Goal: Information Seeking & Learning: Learn about a topic

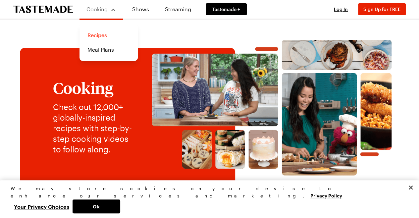
click at [93, 35] on link "Recipes" at bounding box center [108, 35] width 50 height 15
click at [93, 49] on link "Meal Plans" at bounding box center [108, 49] width 50 height 15
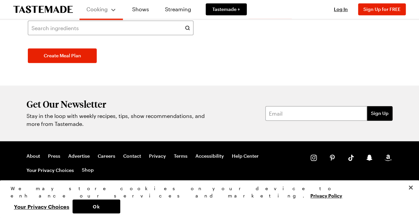
scroll to position [397, 0]
click at [97, 37] on link "Recipes" at bounding box center [108, 35] width 50 height 15
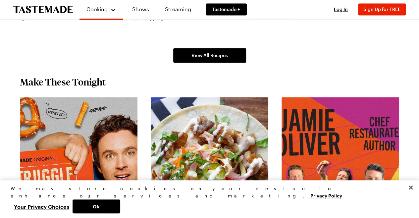
scroll to position [495, 0]
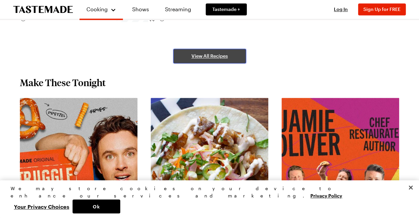
click at [199, 50] on link "View All Recipes" at bounding box center [209, 56] width 73 height 15
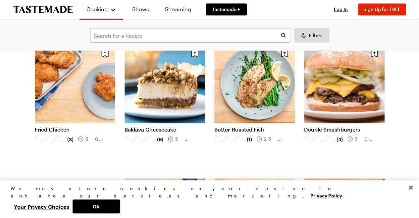
scroll to position [729, 0]
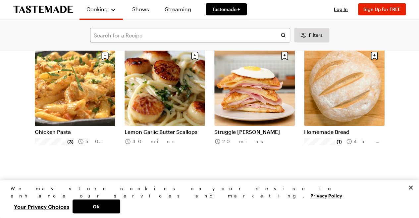
scroll to position [1457, 0]
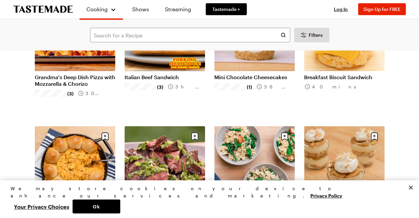
scroll to position [2186, 0]
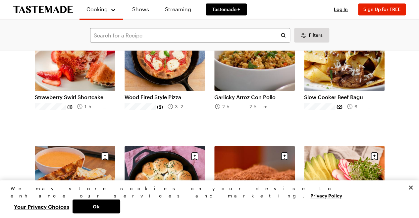
scroll to position [3047, 0]
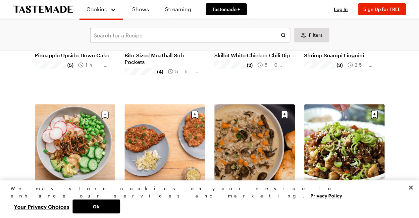
scroll to position [3809, 0]
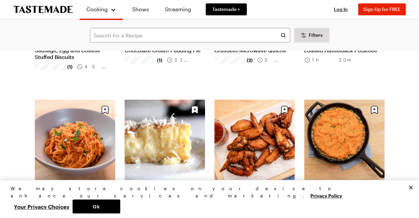
scroll to position [4240, 0]
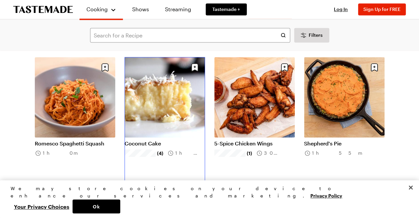
click at [150, 140] on link "Coconut Cake" at bounding box center [165, 143] width 80 height 7
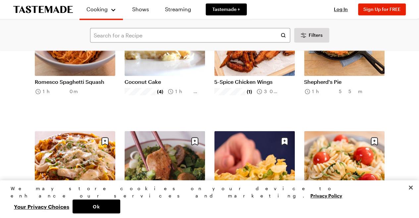
scroll to position [4339, 0]
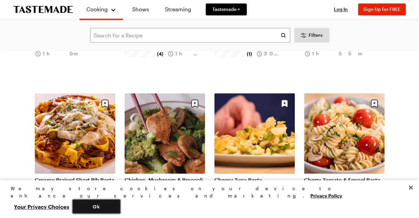
click at [120, 206] on button "Ok" at bounding box center [97, 206] width 48 height 14
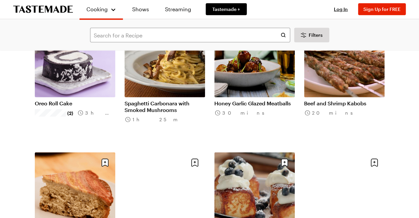
scroll to position [4736, 0]
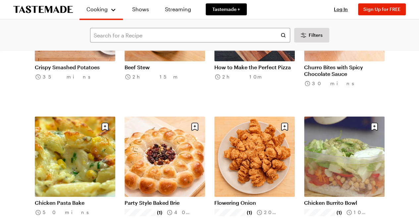
scroll to position [5432, 0]
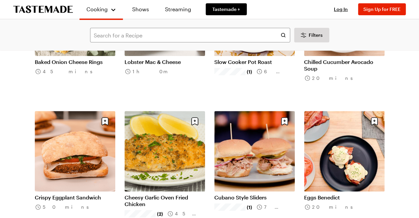
scroll to position [6359, 0]
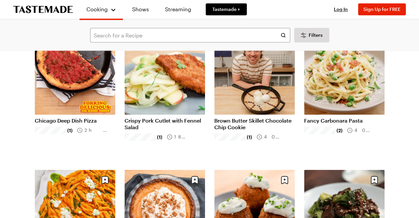
scroll to position [6691, 0]
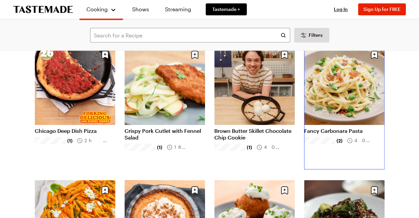
click at [345, 128] on link "Fancy Carbonara Pasta" at bounding box center [344, 131] width 80 height 7
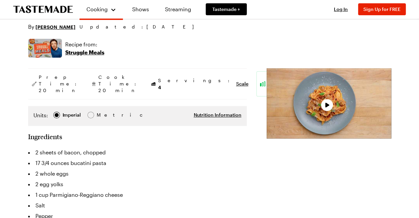
scroll to position [99, 0]
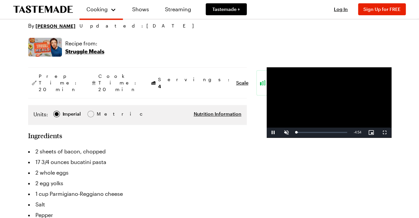
click at [285, 125] on video "Video Player" at bounding box center [329, 102] width 125 height 70
click at [296, 114] on video "Video Player" at bounding box center [329, 102] width 125 height 70
click at [267, 137] on video "Video Player" at bounding box center [329, 102] width 125 height 70
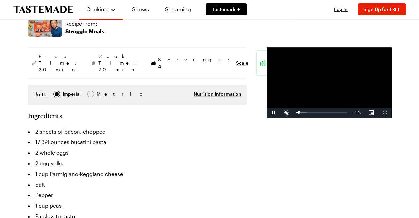
scroll to position [166, 0]
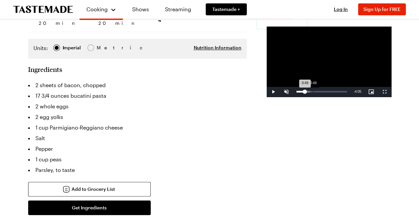
click at [293, 97] on div "Loaded : 27.12% 0:49 0:49" at bounding box center [321, 92] width 57 height 10
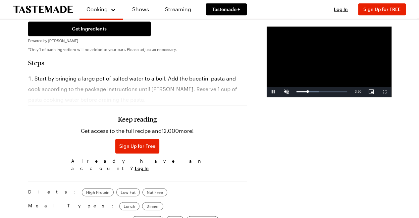
scroll to position [397, 0]
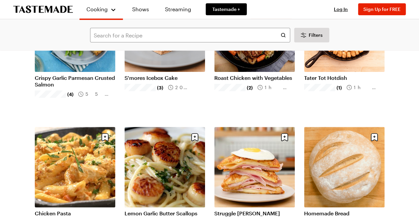
scroll to position [1358, 0]
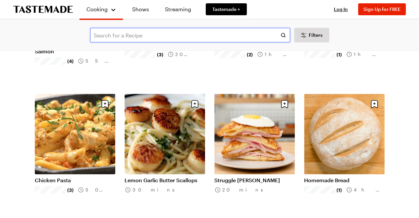
click at [114, 34] on input "text" at bounding box center [190, 35] width 200 height 15
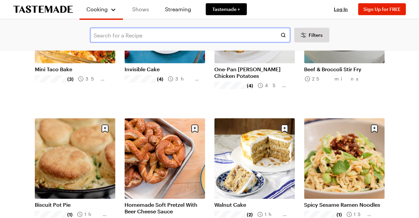
scroll to position [1060, 0]
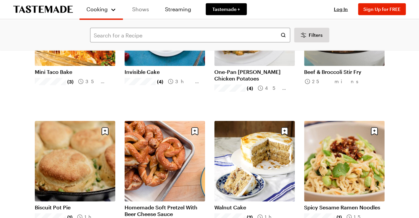
click at [141, 8] on link "Shows" at bounding box center [141, 9] width 30 height 19
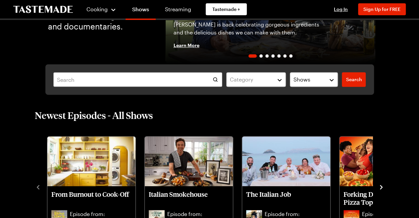
scroll to position [132, 0]
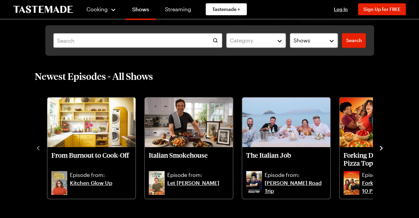
click at [390, 146] on div "Newest Episodes - All Shows From Burnout to Cook-Off Episode from: Kitchen Glow…" at bounding box center [209, 134] width 403 height 129
click at [378, 149] on icon "navigate to next item" at bounding box center [381, 148] width 7 height 7
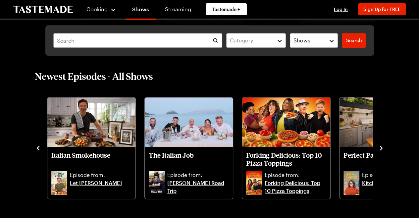
click at [378, 149] on icon "navigate to next item" at bounding box center [381, 148] width 7 height 7
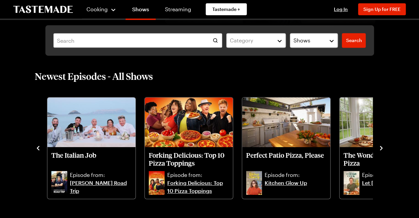
click at [379, 147] on icon "navigate to next item" at bounding box center [381, 148] width 7 height 7
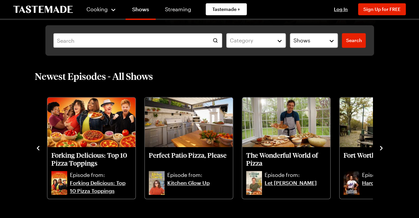
click at [380, 147] on icon "navigate to next item" at bounding box center [381, 148] width 7 height 7
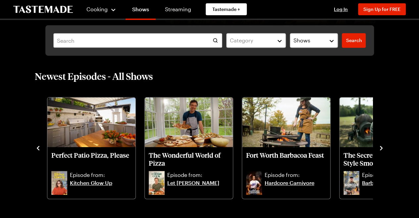
click at [381, 147] on icon "navigate to next item" at bounding box center [381, 148] width 7 height 7
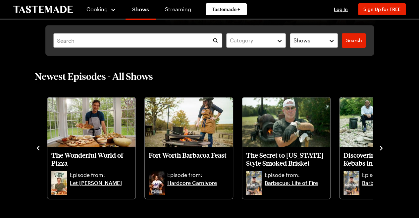
click at [381, 148] on icon "navigate to next item" at bounding box center [381, 148] width 7 height 7
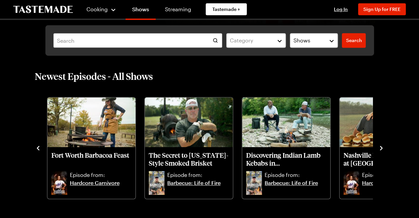
click at [381, 148] on icon "navigate to next item" at bounding box center [381, 148] width 7 height 7
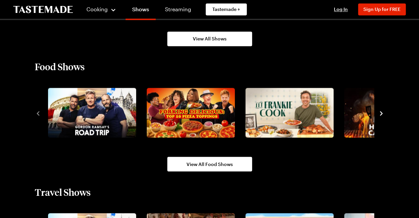
scroll to position [563, 0]
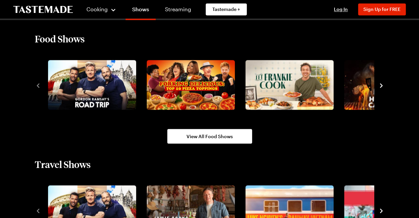
click at [378, 84] on icon "navigate to next item" at bounding box center [381, 85] width 7 height 7
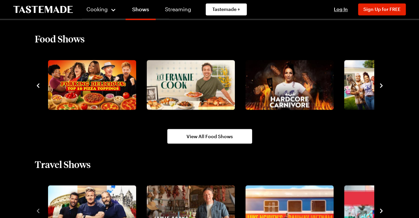
click at [378, 84] on icon "navigate to next item" at bounding box center [381, 85] width 7 height 7
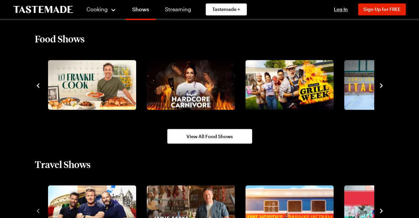
click at [377, 84] on div at bounding box center [210, 85] width 350 height 54
click at [382, 83] on icon "navigate to next item" at bounding box center [381, 85] width 7 height 7
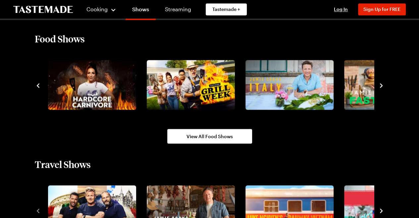
click at [382, 83] on icon "navigate to next item" at bounding box center [381, 85] width 7 height 7
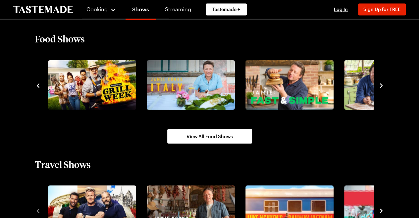
click at [382, 84] on icon "navigate to next item" at bounding box center [381, 85] width 7 height 7
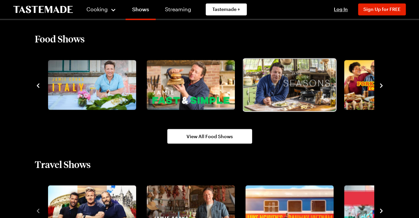
click at [298, 86] on img "8 / 10" at bounding box center [289, 85] width 92 height 52
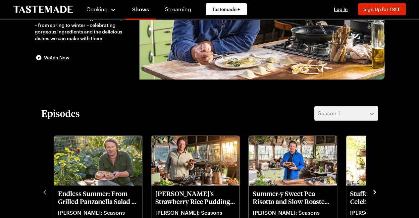
scroll to position [166, 0]
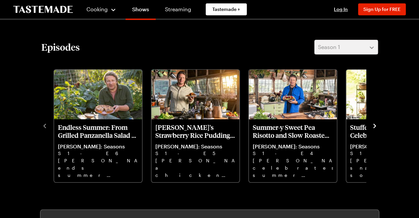
click at [374, 125] on icon "navigate to next item" at bounding box center [374, 126] width 3 height 4
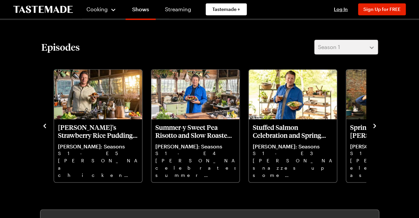
click at [374, 125] on icon "navigate to next item" at bounding box center [374, 126] width 3 height 4
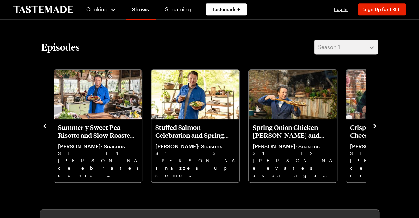
click at [374, 125] on icon "navigate to next item" at bounding box center [374, 126] width 3 height 4
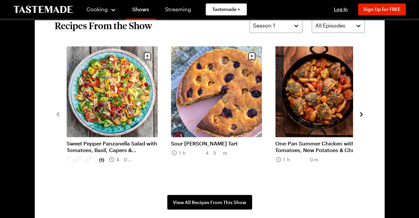
scroll to position [563, 0]
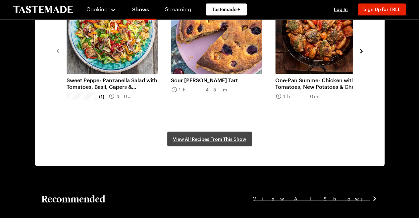
drag, startPoint x: 209, startPoint y: 146, endPoint x: 211, endPoint y: 143, distance: 3.6
click at [210, 145] on section "Recipes From the Show Season 1 All Episodes Sweet Pepper Panzanella Salad with …" at bounding box center [210, 50] width 350 height 231
click at [217, 135] on span "View All Recipes From This Show" at bounding box center [209, 138] width 73 height 7
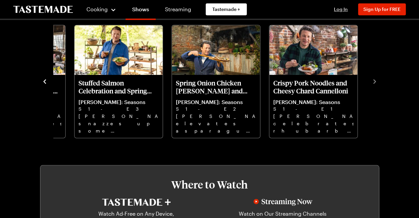
scroll to position [166, 0]
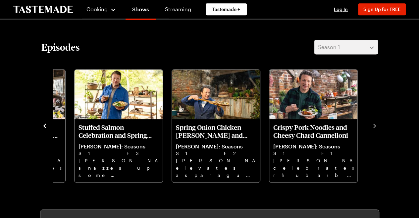
click at [377, 121] on div "Endless Summer: From Grilled Panzanella Salad to Sour Cherry Tart Jamie Oliver:…" at bounding box center [209, 125] width 337 height 115
click at [48, 124] on icon "navigate to previous item" at bounding box center [44, 126] width 7 height 7
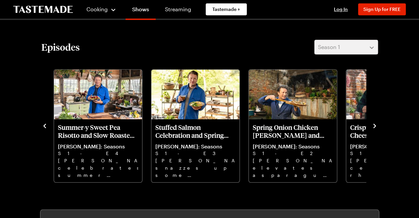
click at [49, 130] on div "Endless Summer: From Grilled Panzanella Salad to Sour Cherry Tart Jamie Oliver:…" at bounding box center [209, 125] width 337 height 115
click at [45, 124] on icon "navigate to previous item" at bounding box center [44, 126] width 7 height 7
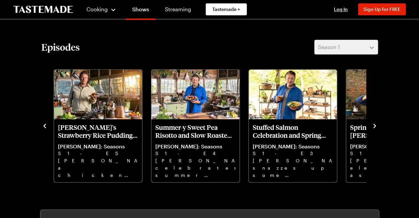
click at [44, 125] on icon "navigate to previous item" at bounding box center [44, 126] width 3 height 4
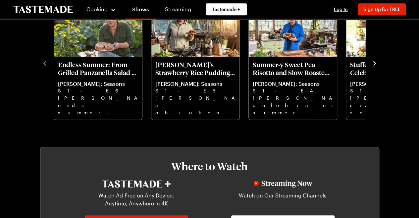
scroll to position [298, 0]
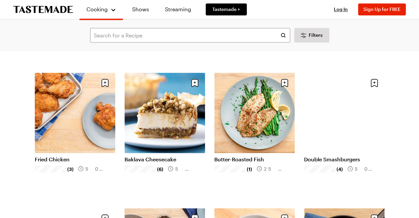
scroll to position [596, 0]
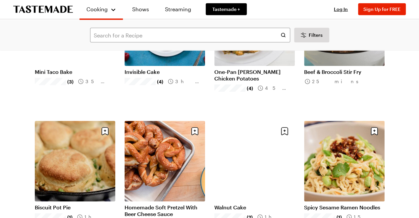
scroll to position [1259, 0]
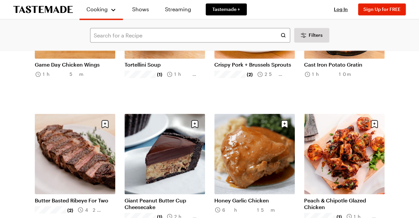
scroll to position [1789, 0]
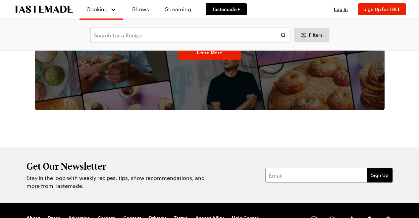
scroll to position [3327, 0]
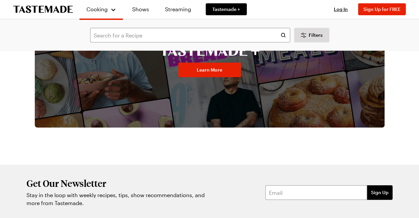
scroll to position [4920, 0]
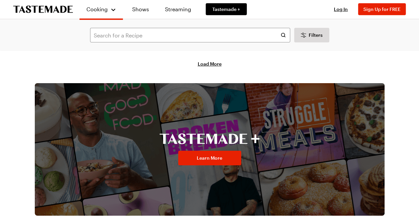
scroll to position [7289, 0]
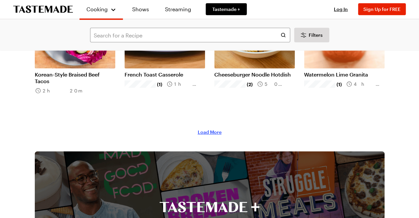
click at [206, 130] on span "Load More" at bounding box center [210, 132] width 24 height 7
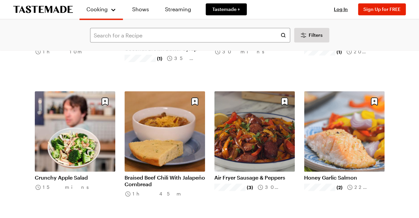
scroll to position [7885, 0]
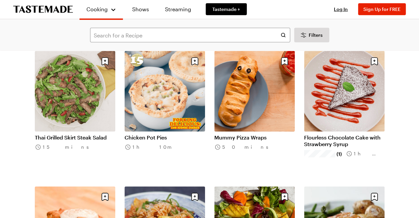
scroll to position [8680, 0]
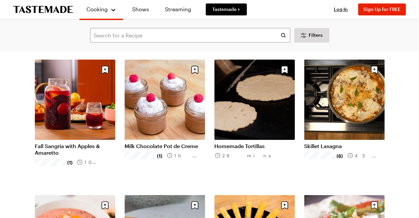
scroll to position [9375, 0]
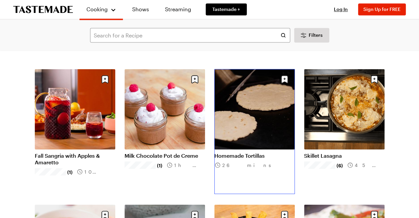
click at [252, 152] on link "Homemade Tortillas" at bounding box center [254, 155] width 80 height 7
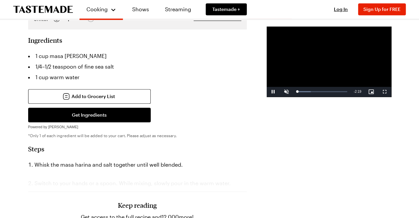
scroll to position [232, 0]
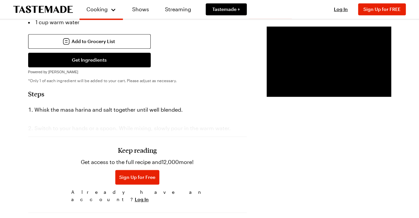
click at [133, 124] on div "Keep reading Get access to the full recipe and 12,000 more! Sign Up for Free Al…" at bounding box center [137, 159] width 219 height 92
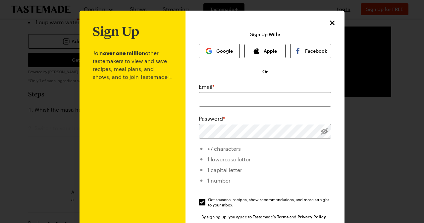
click at [130, 116] on p "Join over one million other tastemakers to view and save recipes, meal plans, a…" at bounding box center [132, 161] width 79 height 247
click at [330, 21] on icon "Close" at bounding box center [332, 22] width 5 height 5
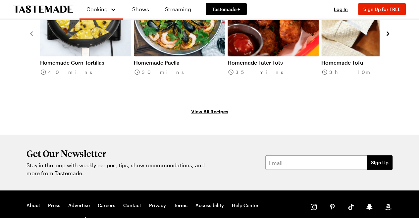
scroll to position [729, 0]
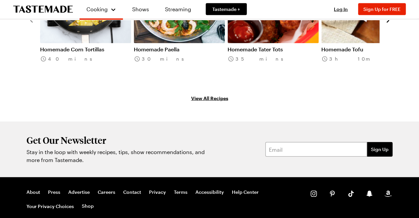
click at [191, 94] on link "View All Recipes" at bounding box center [209, 97] width 363 height 7
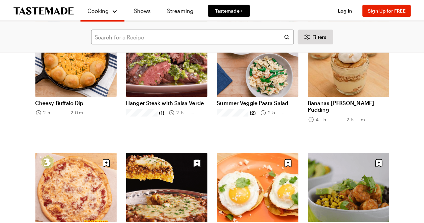
scroll to position [2352, 0]
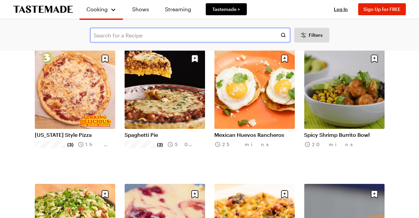
click at [115, 33] on input "text" at bounding box center [190, 35] width 200 height 15
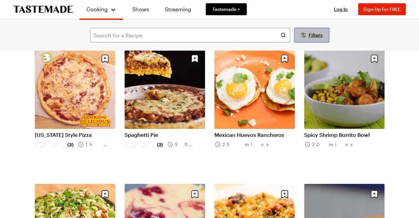
click at [305, 33] on icon "Desktop filters" at bounding box center [303, 35] width 8 height 8
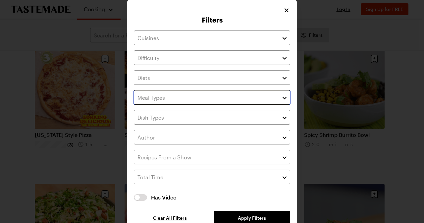
click at [156, 101] on input "text" at bounding box center [212, 97] width 156 height 15
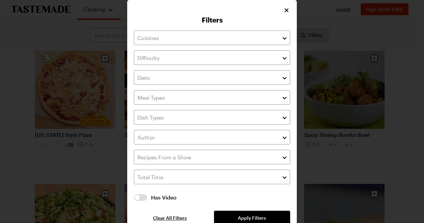
click at [143, 47] on div "Has Video Has Video Clear All Filters Apply Filters" at bounding box center [212, 127] width 156 height 195
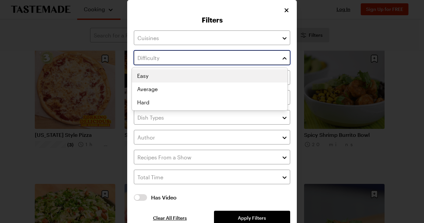
click at [158, 51] on input "text" at bounding box center [212, 57] width 156 height 15
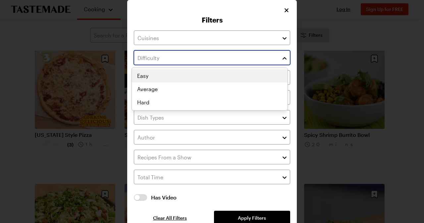
click at [142, 77] on div "Easy Average Hard" at bounding box center [210, 89] width 156 height 40
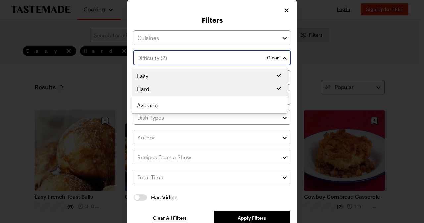
click at [164, 103] on div "Easy Hard Easy Average Hard" at bounding box center [210, 90] width 156 height 43
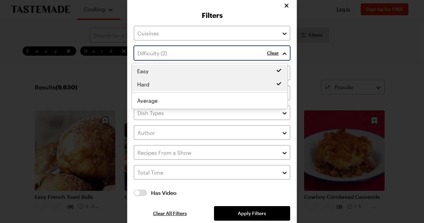
scroll to position [13, 0]
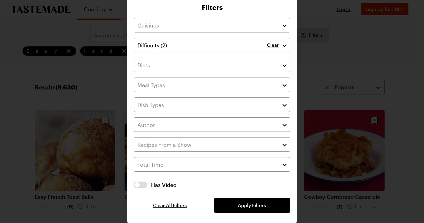
drag, startPoint x: 230, startPoint y: 198, endPoint x: 167, endPoint y: 154, distance: 76.9
click at [230, 198] on div "Clear Has Video Has Video Clear All Filters Apply Filters" at bounding box center [212, 115] width 156 height 195
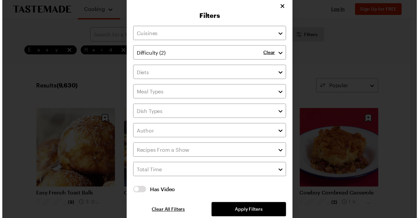
scroll to position [0, 0]
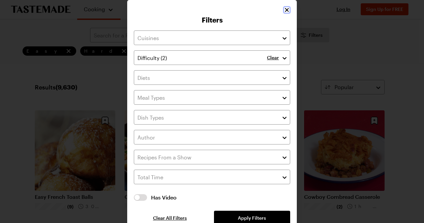
click at [286, 8] on icon "Close" at bounding box center [287, 10] width 7 height 7
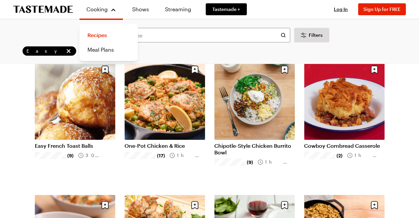
scroll to position [132, 0]
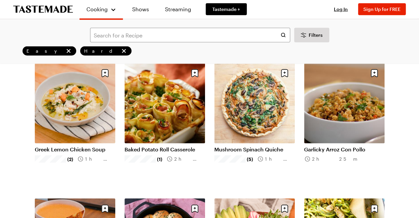
scroll to position [2046, 0]
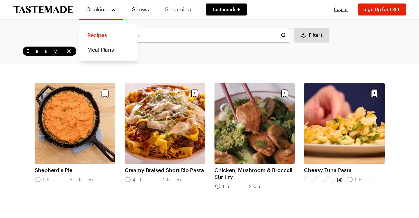
scroll to position [3068, 0]
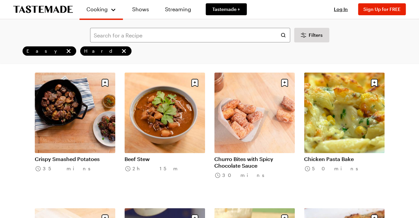
scroll to position [3863, 0]
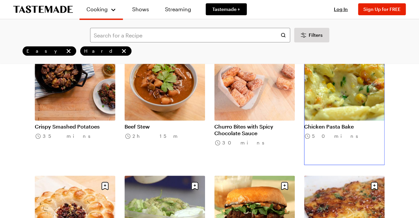
click at [330, 123] on link "Chicken Pasta Bake" at bounding box center [344, 126] width 80 height 7
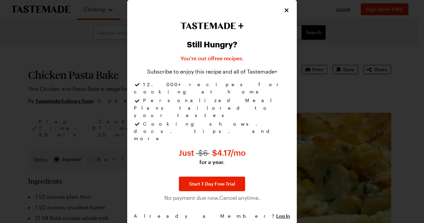
click at [289, 30] on div "Still Hungry? You're out of free recipes . Subscribe to enjoy this recipe and a…" at bounding box center [212, 118] width 156 height 204
click at [289, 30] on div "Still Hungry? You're out of free recipes . Subscribe to enjoy this recipe and a…" at bounding box center [212, 115] width 170 height 230
click at [287, 13] on button "Close" at bounding box center [287, 10] width 7 height 7
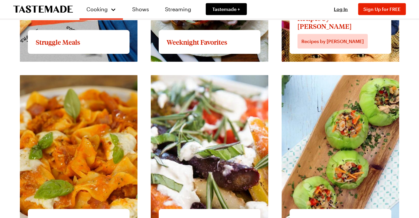
scroll to position [729, 0]
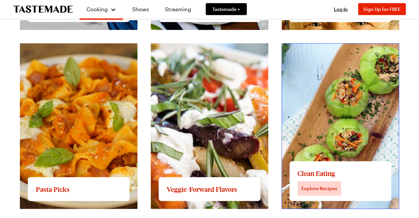
click at [357, 50] on link "View full content for Clean Eating" at bounding box center [324, 47] width 84 height 6
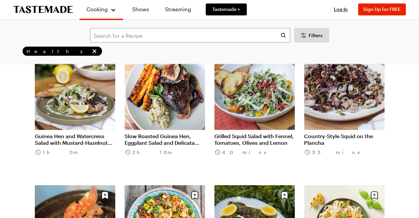
scroll to position [662, 0]
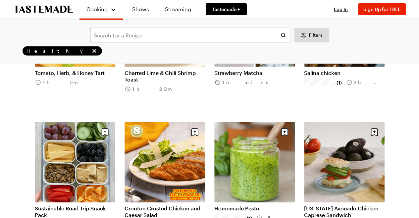
scroll to position [994, 0]
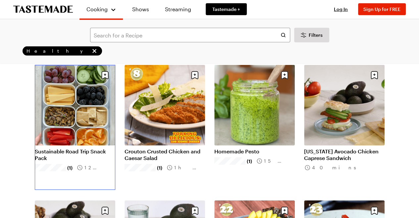
click at [74, 152] on link "Sustainable Road Trip Snack Pack" at bounding box center [75, 154] width 80 height 13
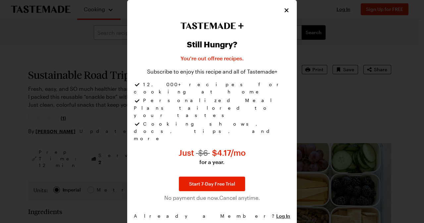
click at [291, 25] on div "Still Hungry? You're out of free recipes . Subscribe to enjoy this recipe and a…" at bounding box center [212, 115] width 170 height 230
click at [287, 13] on icon "Close" at bounding box center [287, 10] width 7 height 7
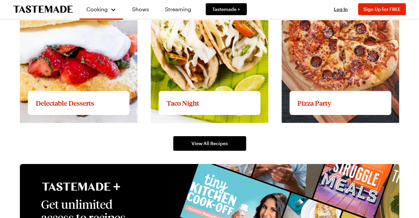
scroll to position [1027, 0]
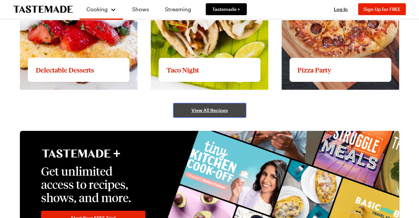
click at [204, 110] on span "View All Recipes" at bounding box center [209, 110] width 36 height 7
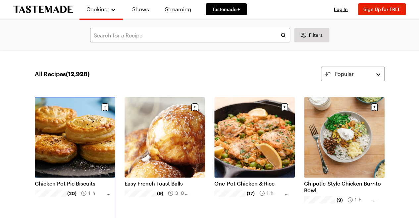
click at [91, 180] on link "Chicken Pot Pie Biscuits" at bounding box center [75, 183] width 80 height 7
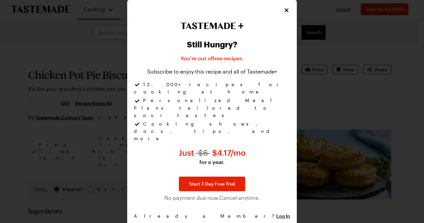
click at [288, 33] on div "Still Hungry? You're out of free recipes . Subscribe to enjoy this recipe and a…" at bounding box center [212, 118] width 156 height 204
click at [290, 29] on div "Still Hungry? You're out of free recipes . Subscribe to enjoy this recipe and a…" at bounding box center [212, 115] width 170 height 230
click at [285, 13] on icon "Close" at bounding box center [287, 10] width 7 height 7
